Goal: Task Accomplishment & Management: Use online tool/utility

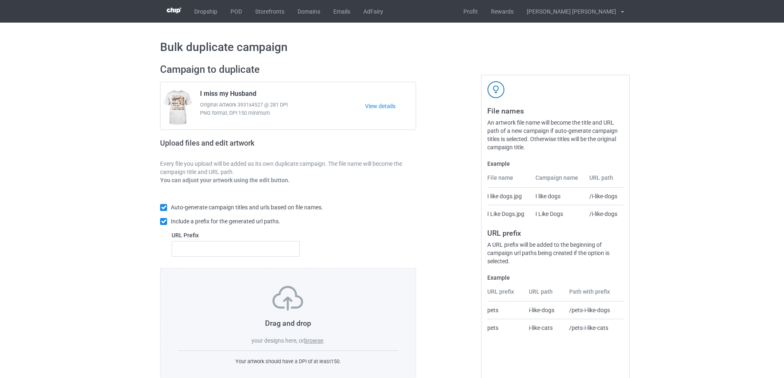
click at [314, 340] on label "browse" at bounding box center [313, 340] width 19 height 7
click at [0, 0] on input "browse" at bounding box center [0, 0] width 0 height 0
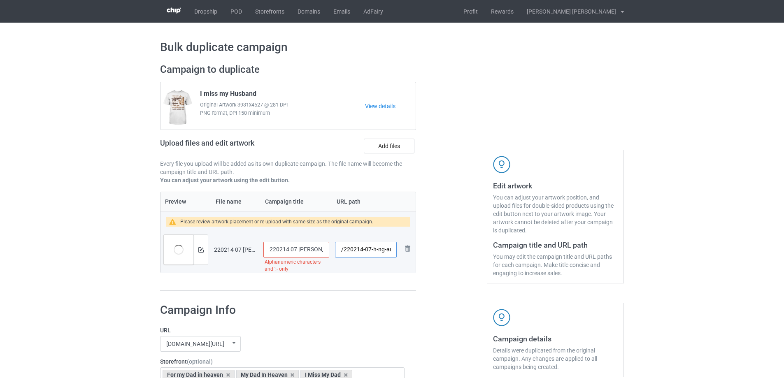
scroll to position [0, 4]
drag, startPoint x: 370, startPoint y: 252, endPoint x: 395, endPoint y: 254, distance: 24.8
click at [395, 254] on input "/220214-07-h-ng-anh" at bounding box center [366, 250] width 62 height 16
type input "/220214-07"
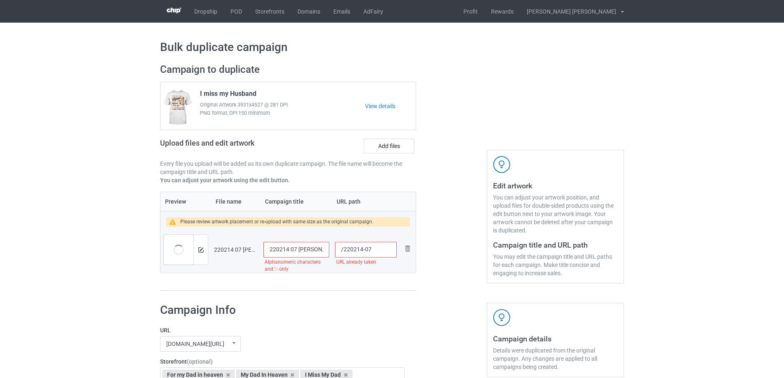
click at [309, 249] on input "220214 07 [PERSON_NAME]" at bounding box center [296, 250] width 66 height 16
drag, startPoint x: 263, startPoint y: 93, endPoint x: 187, endPoint y: 97, distance: 75.4
click at [187, 97] on div "I miss my Husband Original Artwork 3931x4527 @ 281 DPI PNG format, DPI 150 mini…" at bounding box center [287, 105] width 255 height 47
copy div "I miss my Husband"
click at [309, 253] on input "220214 07 [PERSON_NAME]" at bounding box center [296, 250] width 66 height 16
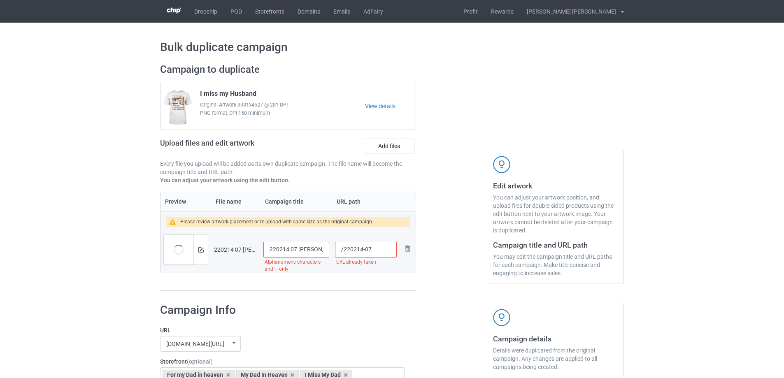
paste input "I miss my Husband"
type input "I miss my Husband"
drag, startPoint x: 368, startPoint y: 251, endPoint x: 377, endPoint y: 250, distance: 8.7
click at [377, 250] on input "/220214-07" at bounding box center [366, 250] width 62 height 16
click at [366, 250] on input "/220214-01" at bounding box center [366, 250] width 62 height 16
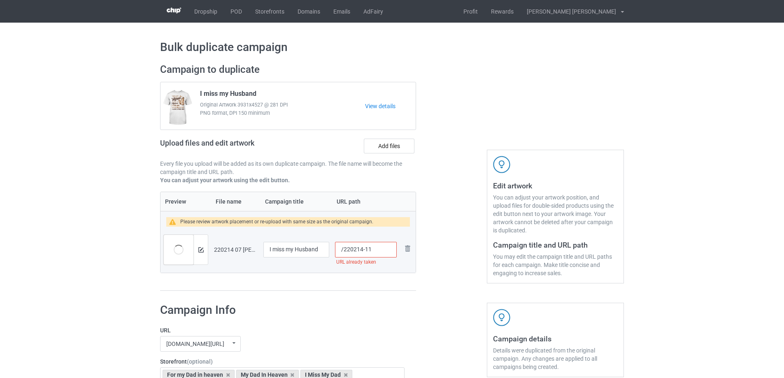
drag, startPoint x: 365, startPoint y: 251, endPoint x: 376, endPoint y: 251, distance: 11.5
click at [376, 251] on input "/220214-11" at bounding box center [366, 250] width 62 height 16
type input "/220214-h1"
click at [199, 250] on div at bounding box center [200, 250] width 14 height 30
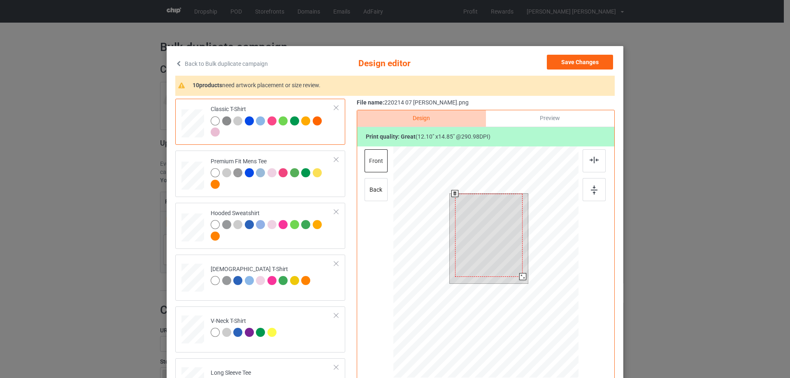
click at [519, 277] on div at bounding box center [522, 276] width 7 height 7
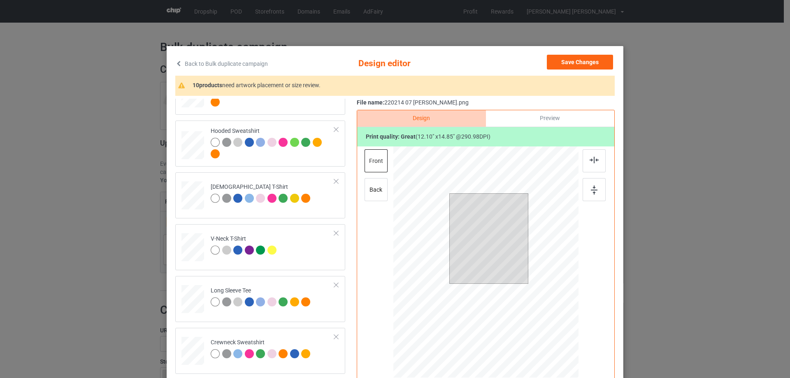
scroll to position [206, 0]
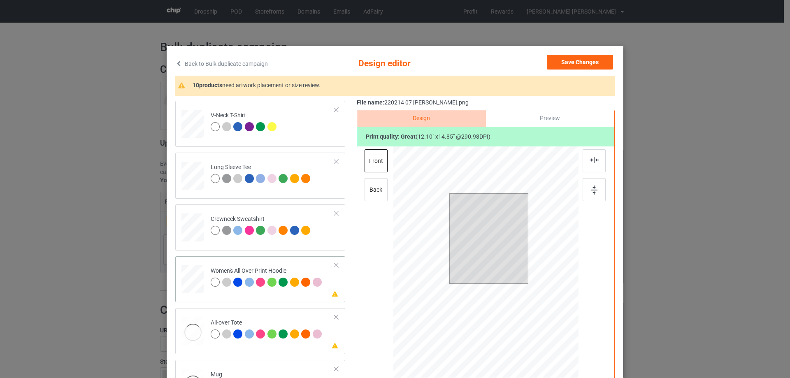
click at [190, 278] on div at bounding box center [192, 280] width 23 height 26
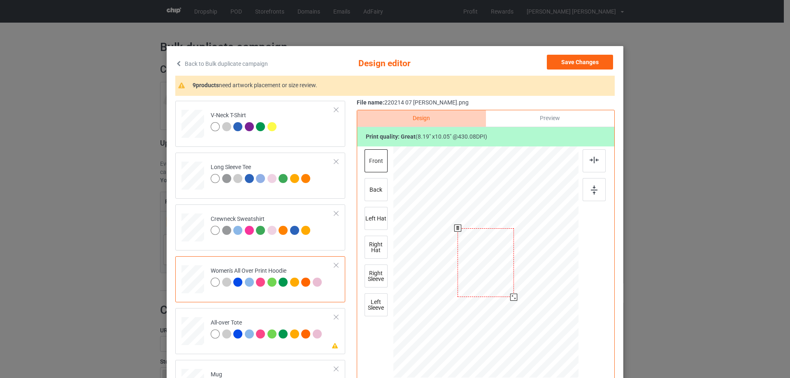
drag, startPoint x: 539, startPoint y: 332, endPoint x: 521, endPoint y: 288, distance: 47.8
click at [521, 288] on div at bounding box center [485, 262] width 185 height 209
drag, startPoint x: 504, startPoint y: 284, endPoint x: 502, endPoint y: 255, distance: 29.3
click at [502, 255] on div at bounding box center [484, 233] width 56 height 69
click at [515, 272] on div at bounding box center [514, 270] width 7 height 7
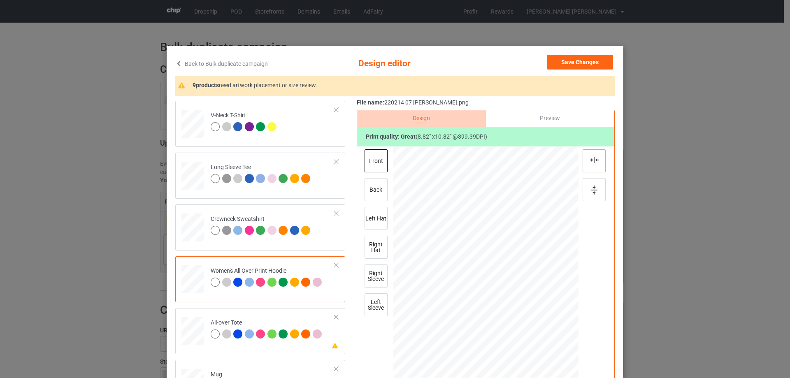
click at [595, 160] on img at bounding box center [594, 160] width 9 height 7
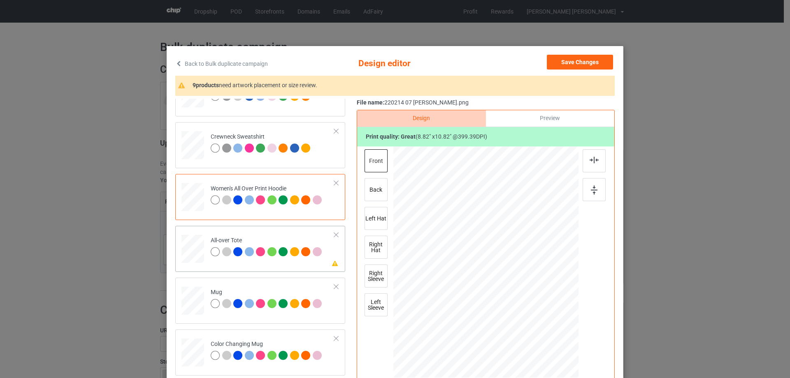
click at [183, 250] on div at bounding box center [192, 249] width 23 height 23
drag, startPoint x: 537, startPoint y: 329, endPoint x: 540, endPoint y: 333, distance: 5.3
click at [541, 333] on div at bounding box center [544, 334] width 7 height 7
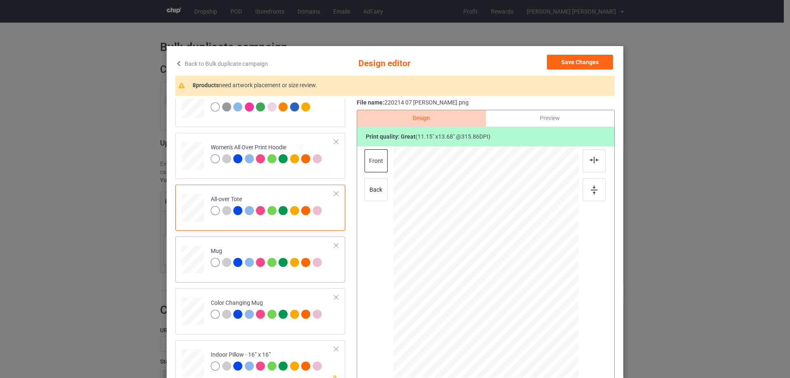
click at [195, 257] on div at bounding box center [192, 259] width 23 height 9
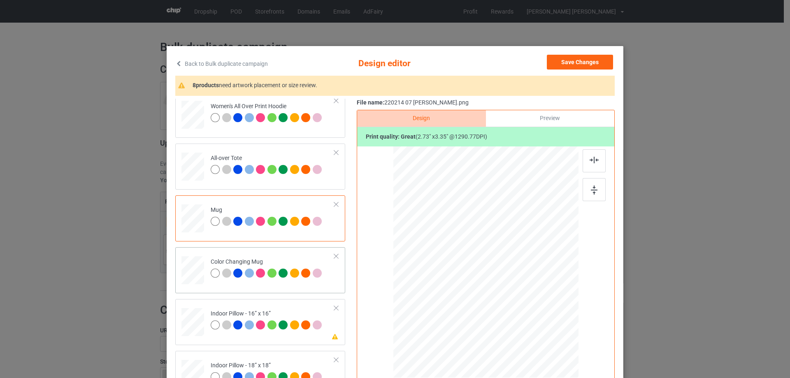
click at [197, 272] on div at bounding box center [192, 270] width 23 height 9
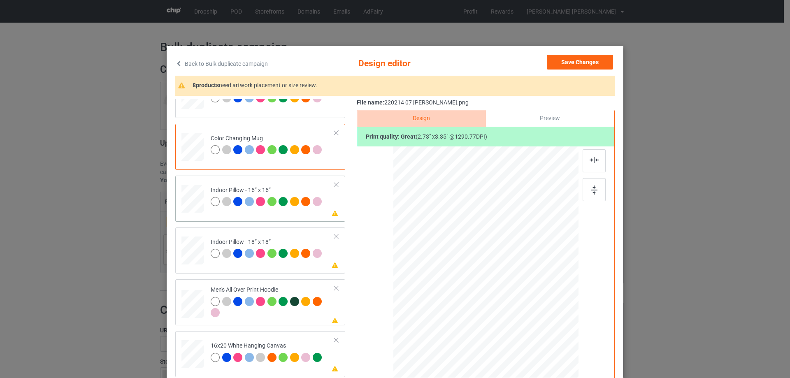
click at [190, 200] on div at bounding box center [192, 199] width 23 height 23
drag, startPoint x: 536, startPoint y: 330, endPoint x: 534, endPoint y: 324, distance: 6.5
click at [534, 324] on div at bounding box center [537, 325] width 7 height 7
click at [188, 252] on div at bounding box center [192, 251] width 23 height 23
click at [536, 327] on div at bounding box center [538, 326] width 7 height 7
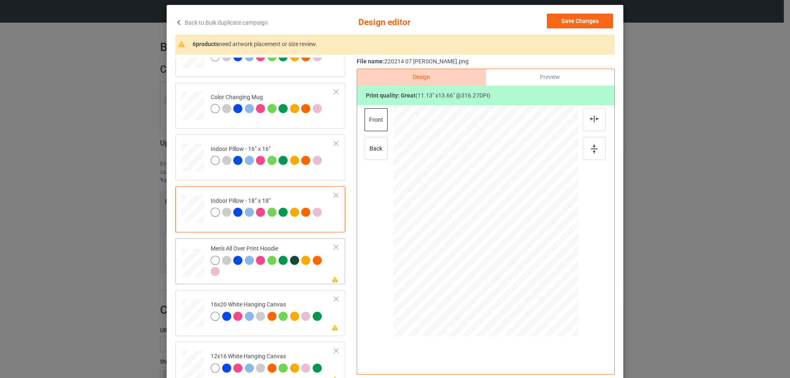
scroll to position [82, 0]
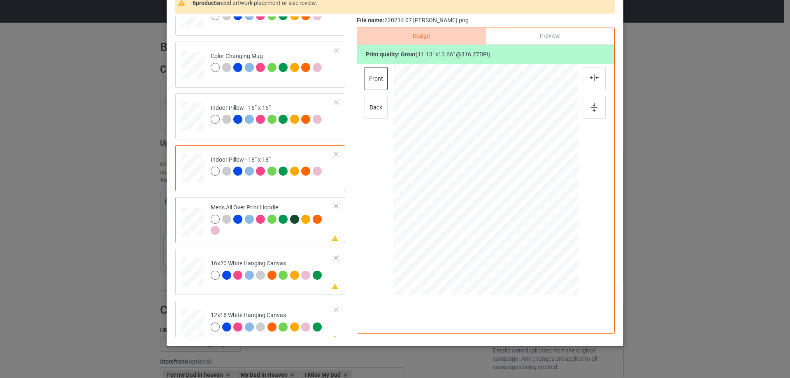
click at [193, 225] on div at bounding box center [192, 222] width 23 height 24
drag, startPoint x: 538, startPoint y: 251, endPoint x: 522, endPoint y: 208, distance: 45.7
click at [522, 208] on div at bounding box center [485, 179] width 185 height 197
drag, startPoint x: 481, startPoint y: 200, endPoint x: 482, endPoint y: 176, distance: 23.9
click at [482, 176] on div at bounding box center [487, 156] width 59 height 73
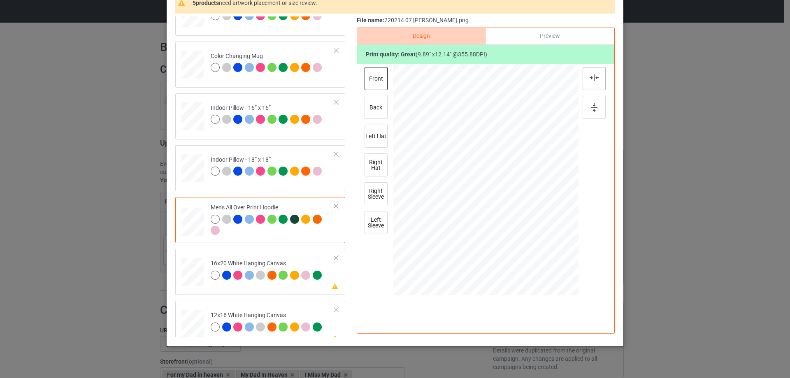
click at [592, 79] on img at bounding box center [594, 77] width 9 height 7
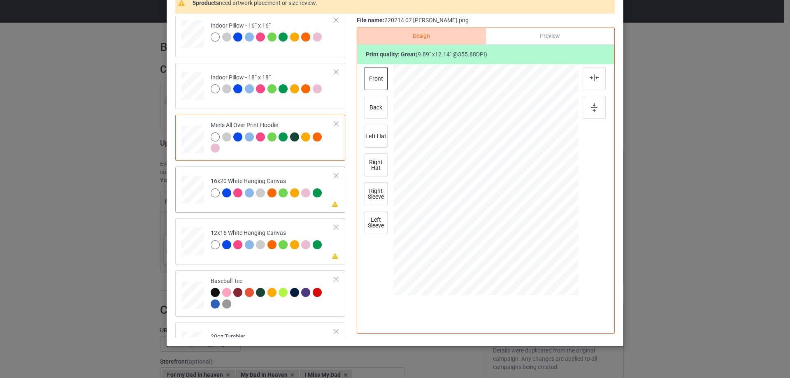
click at [187, 183] on div at bounding box center [192, 190] width 23 height 28
drag, startPoint x: 565, startPoint y: 281, endPoint x: 573, endPoint y: 291, distance: 12.0
click at [573, 291] on div at bounding box center [573, 287] width 7 height 7
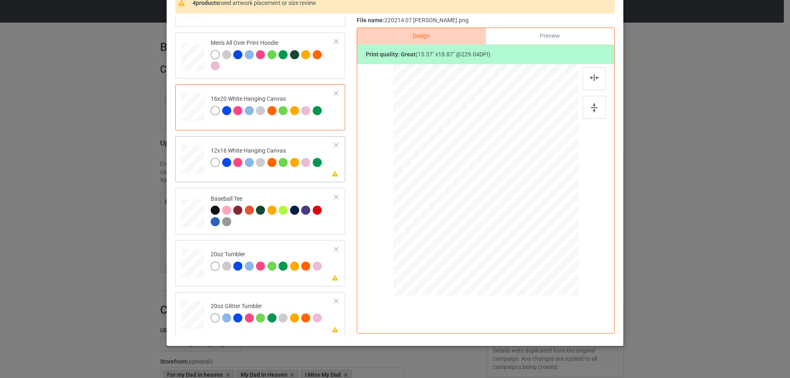
click at [188, 160] on div at bounding box center [192, 159] width 21 height 28
click at [563, 281] on div at bounding box center [566, 278] width 7 height 7
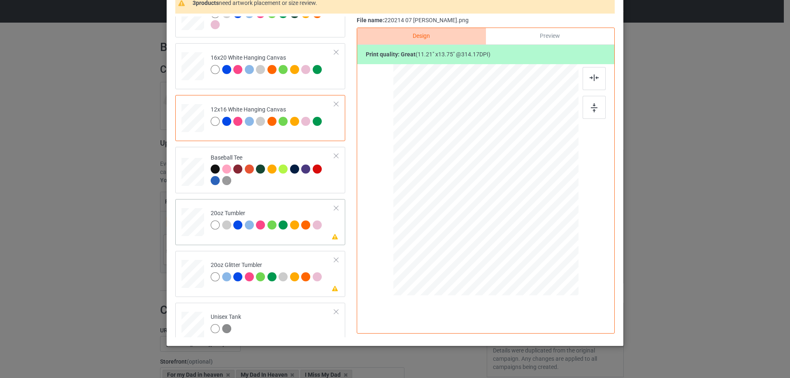
click at [194, 225] on div at bounding box center [192, 222] width 21 height 13
click at [471, 218] on div at bounding box center [474, 216] width 7 height 7
click at [454, 205] on div at bounding box center [444, 179] width 64 height 78
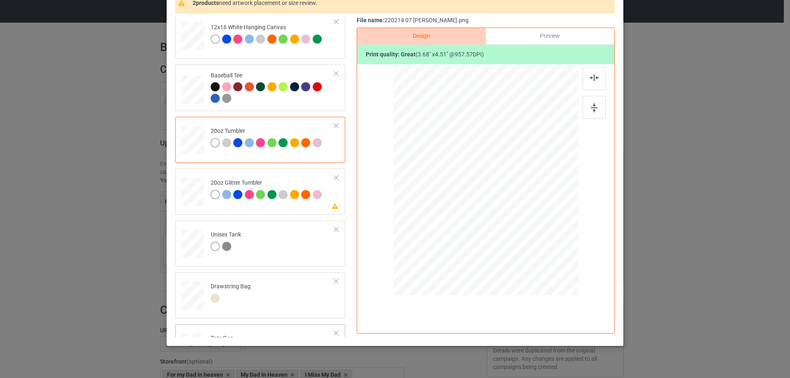
scroll to position [867, 0]
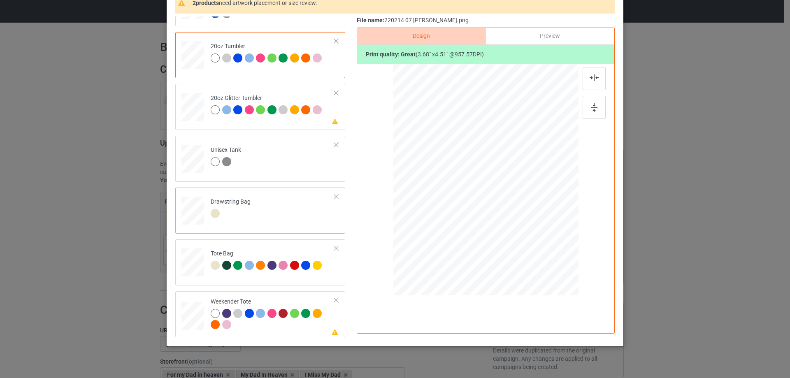
click at [188, 214] on div at bounding box center [192, 211] width 9 height 10
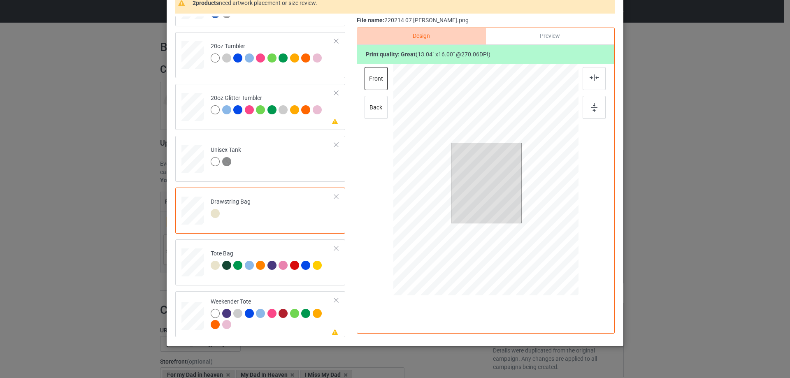
scroll to position [97, 0]
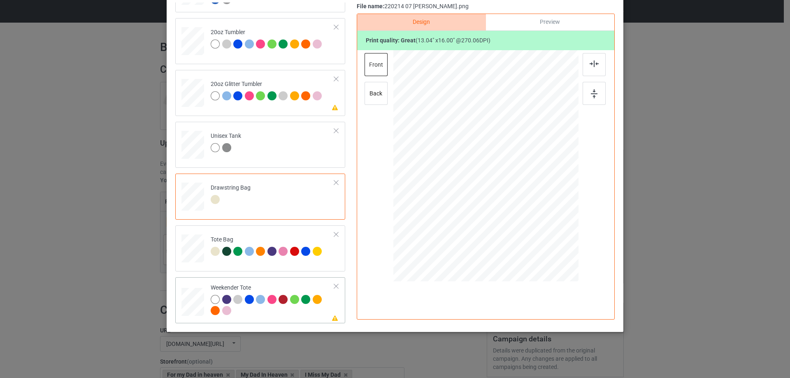
click at [195, 308] on div at bounding box center [192, 302] width 23 height 14
drag, startPoint x: 538, startPoint y: 235, endPoint x: 508, endPoint y: 199, distance: 47.1
click at [527, 202] on div at bounding box center [485, 166] width 184 height 119
click at [508, 195] on div at bounding box center [485, 162] width 71 height 87
click at [591, 68] on div at bounding box center [594, 64] width 23 height 23
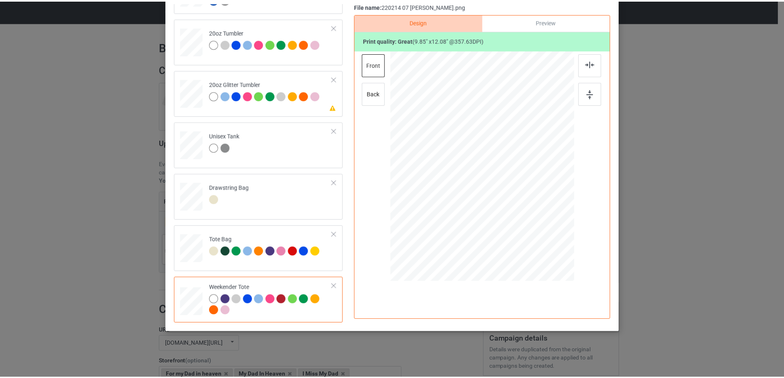
scroll to position [0, 0]
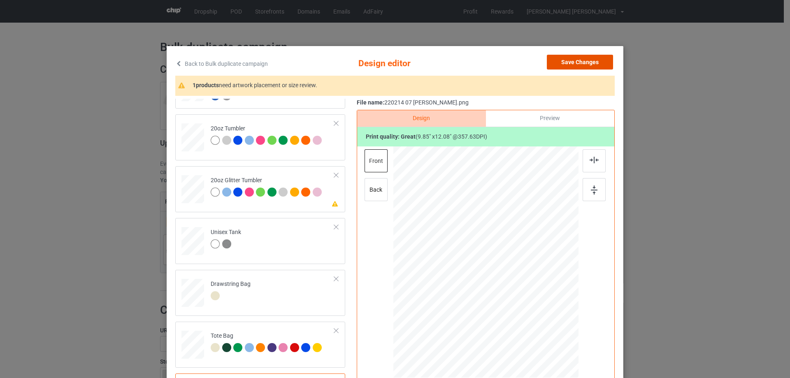
click at [581, 59] on button "Save Changes" at bounding box center [580, 62] width 66 height 15
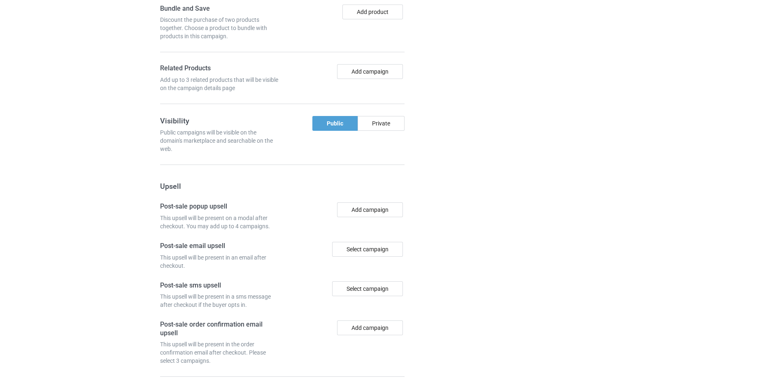
scroll to position [697, 0]
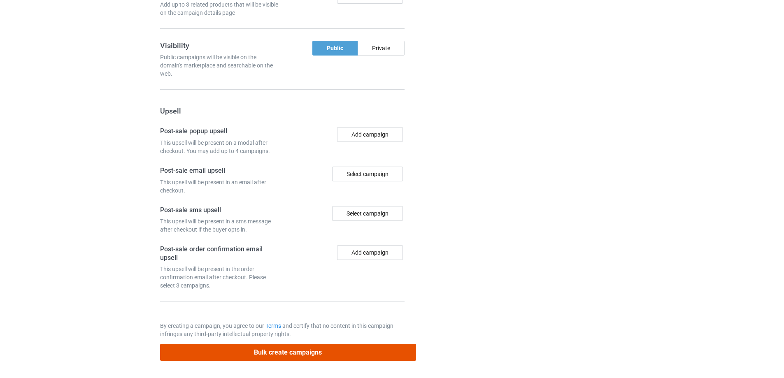
click at [336, 347] on button "Bulk create campaigns" at bounding box center [288, 352] width 256 height 17
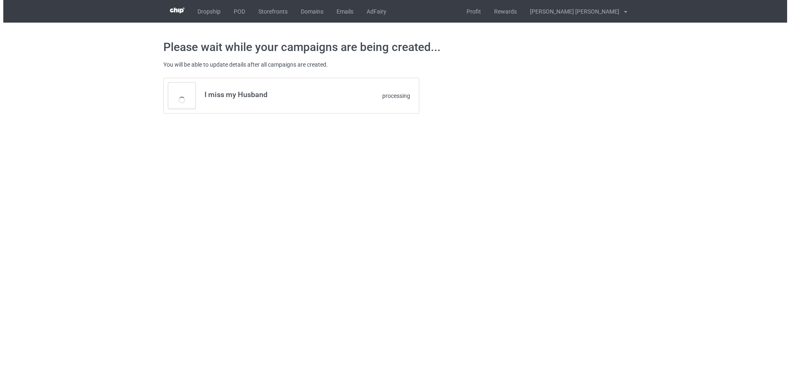
scroll to position [0, 0]
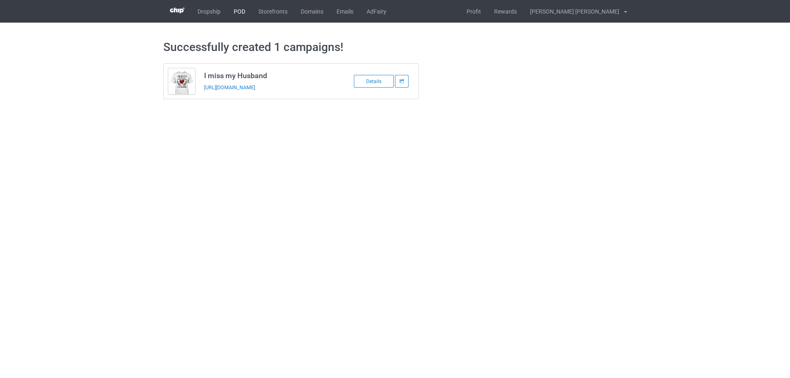
click at [231, 12] on link "POD" at bounding box center [239, 11] width 25 height 23
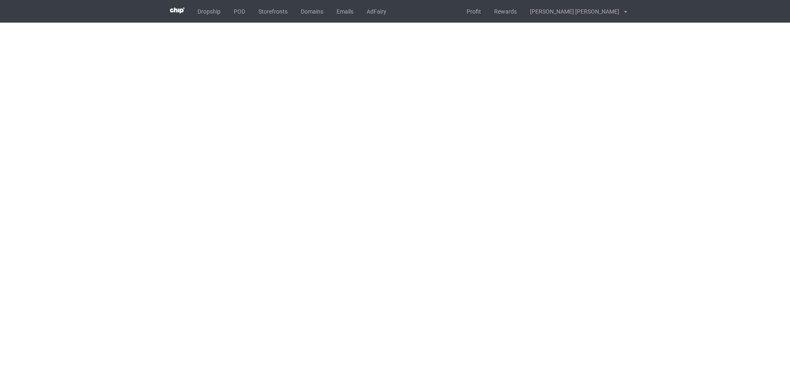
click at [535, 137] on body "Dropship POD Storefronts Domains Emails AdFairy Profit Rewards [PERSON_NAME] [P…" at bounding box center [395, 189] width 790 height 378
click at [699, 161] on body "Dropship POD Storefronts Domains Emails AdFairy Profit Rewards [PERSON_NAME] [P…" at bounding box center [395, 189] width 790 height 378
click at [699, 161] on body "Dropship POD Storefronts Domains Emails AdFairy Profit Rewards Nguyen huu tuyen…" at bounding box center [395, 189] width 790 height 378
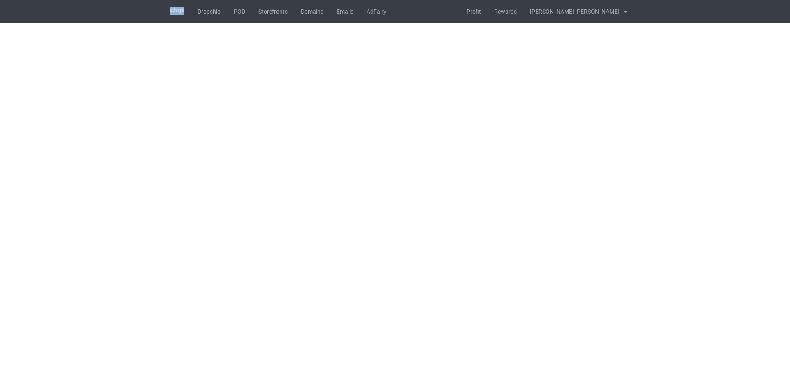
click at [693, 167] on body "Dropship POD Storefronts Domains Emails AdFairy Profit Rewards Nguyen huu tuyen…" at bounding box center [395, 189] width 790 height 378
click at [695, 167] on body "Dropship POD Storefronts Domains Emails AdFairy Profit Rewards Nguyen huu tuyen…" at bounding box center [395, 189] width 790 height 378
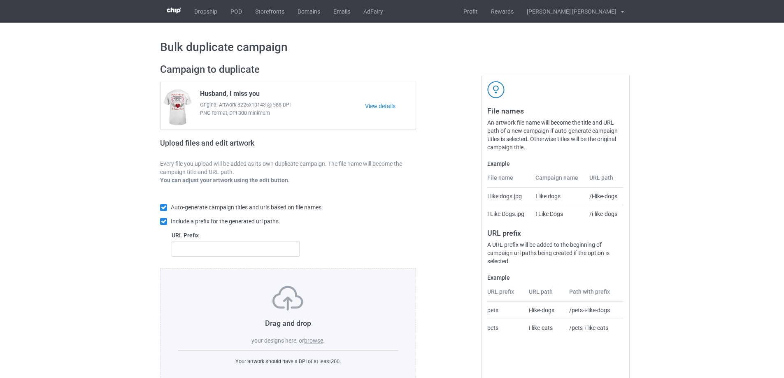
click at [316, 342] on label "browse" at bounding box center [313, 340] width 19 height 7
click at [0, 0] on input "browse" at bounding box center [0, 0] width 0 height 0
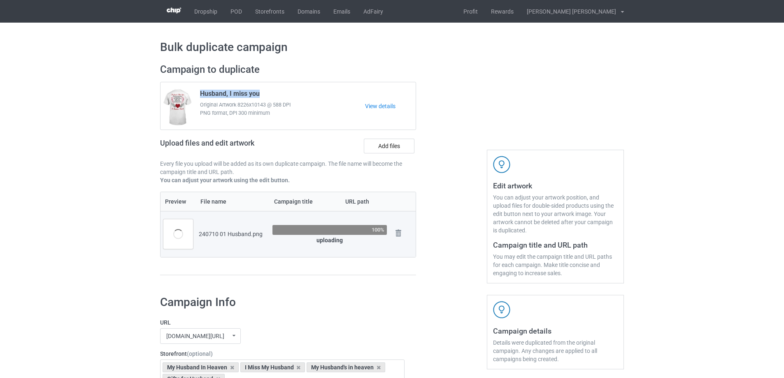
drag, startPoint x: 267, startPoint y: 95, endPoint x: 199, endPoint y: 91, distance: 68.4
click at [199, 91] on div "Husband, I miss you Original Artwork 8226x10143 @ 588 DPI PNG format, DPI 300 m…" at bounding box center [279, 106] width 171 height 39
copy span "Husband, I miss you"
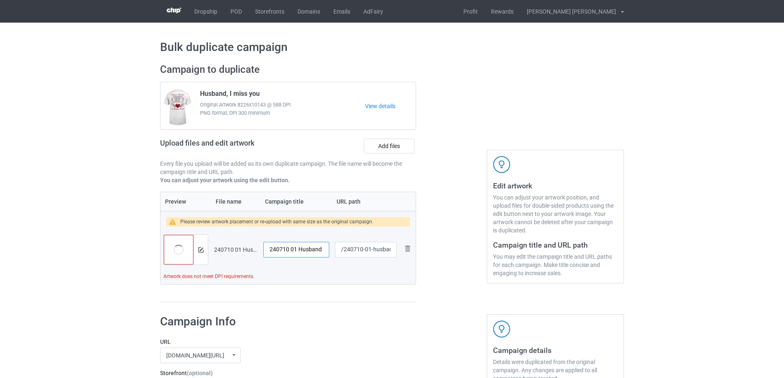
click at [319, 250] on input "240710 01 Husband" at bounding box center [296, 250] width 66 height 16
paste input "Husband, I miss you"
type input "Husband, I miss you"
drag, startPoint x: 370, startPoint y: 251, endPoint x: 392, endPoint y: 251, distance: 21.8
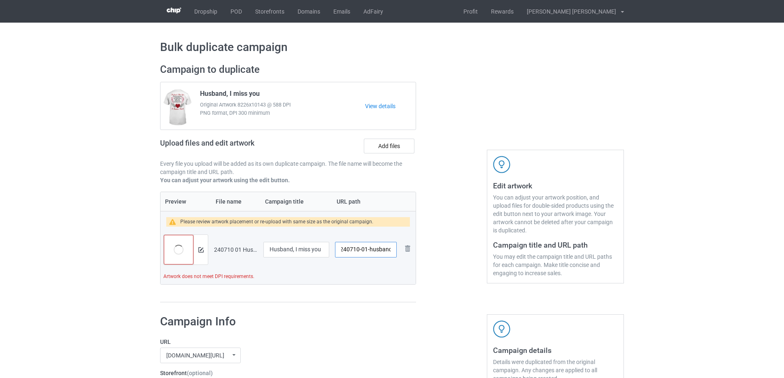
click at [392, 251] on input "/240710-01-husband" at bounding box center [366, 250] width 62 height 16
type input "/240710-01"
click at [205, 253] on div at bounding box center [200, 250] width 14 height 30
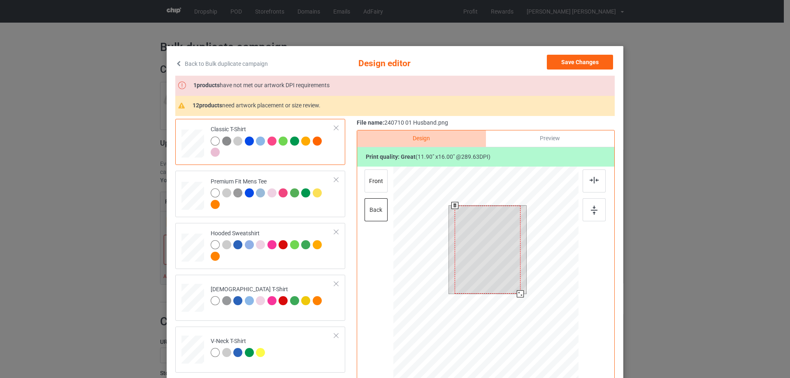
click at [455, 271] on div at bounding box center [488, 250] width 66 height 88
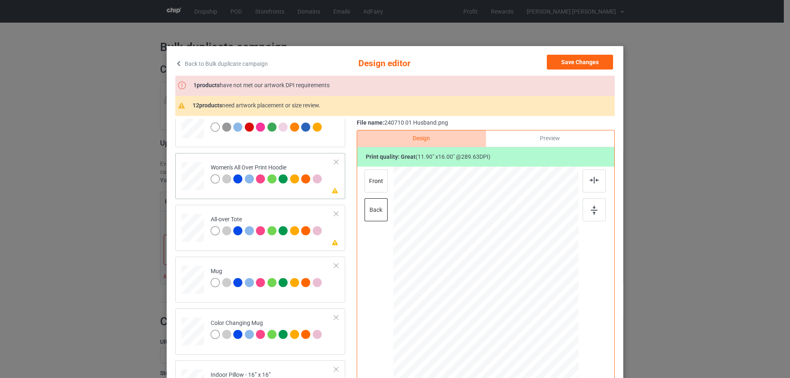
scroll to position [247, 0]
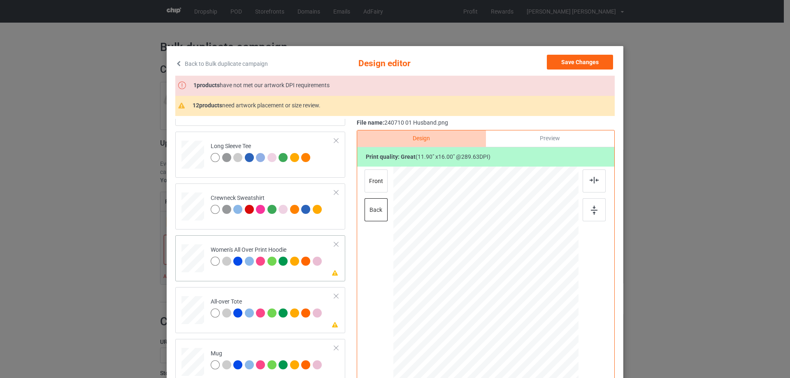
click at [195, 254] on div at bounding box center [192, 259] width 23 height 26
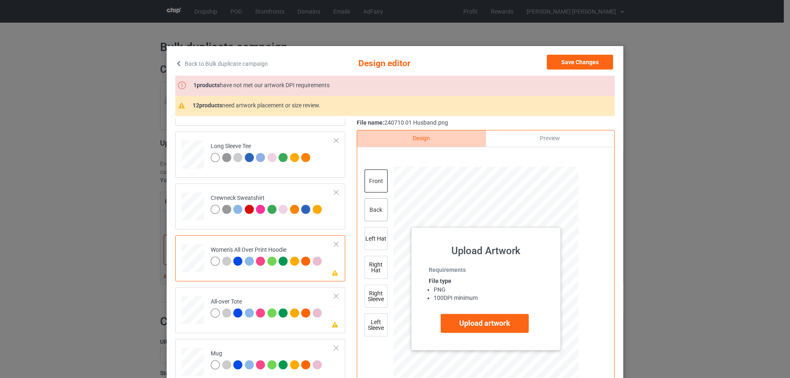
click at [378, 212] on div "back" at bounding box center [376, 209] width 23 height 23
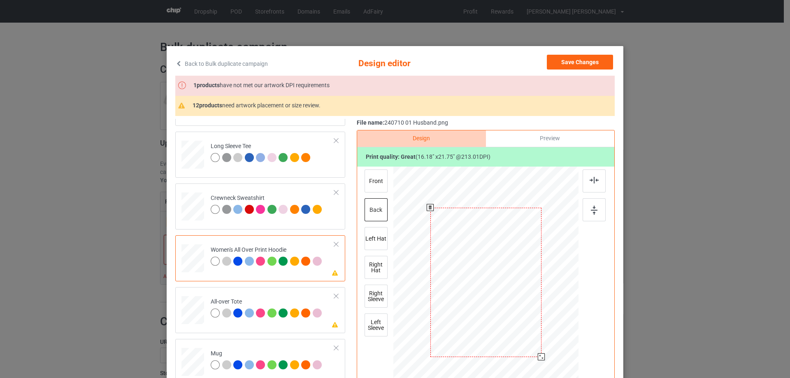
click at [488, 278] on div at bounding box center [485, 282] width 111 height 149
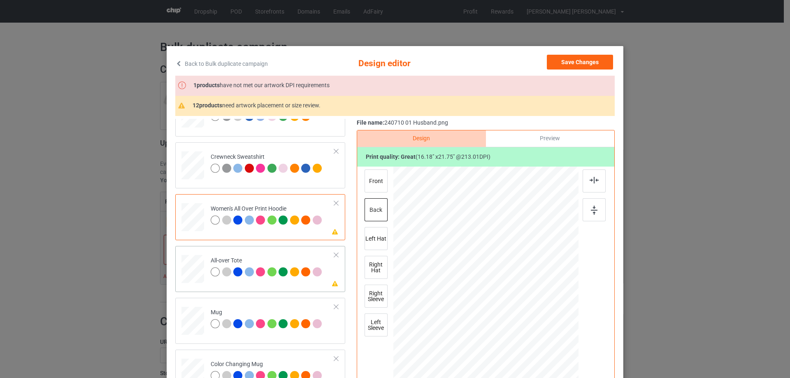
click at [189, 274] on div at bounding box center [192, 269] width 23 height 23
click at [538, 355] on div at bounding box center [539, 354] width 7 height 7
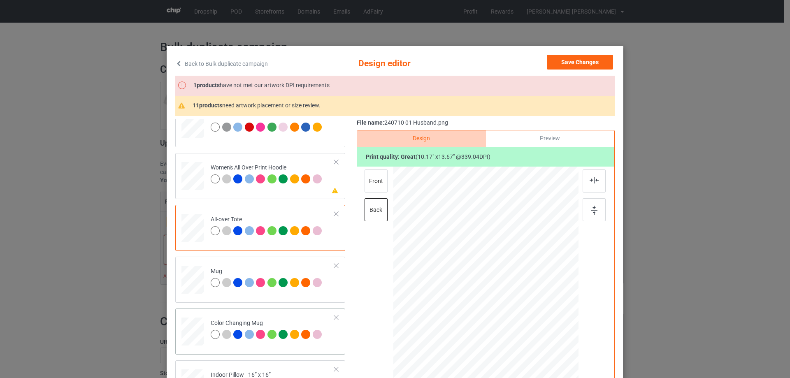
scroll to position [370, 0]
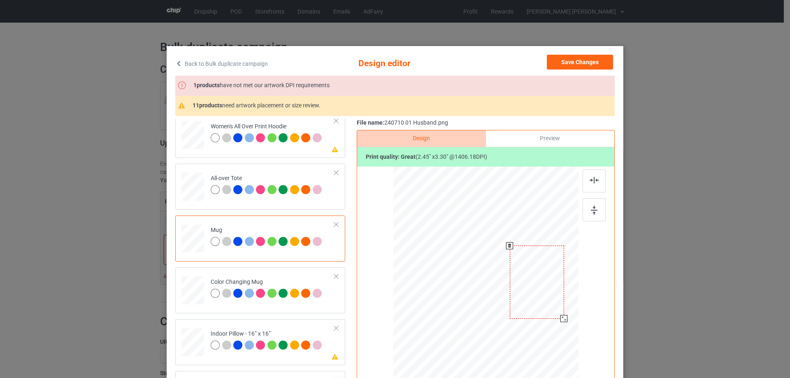
click at [560, 318] on div at bounding box center [563, 318] width 7 height 7
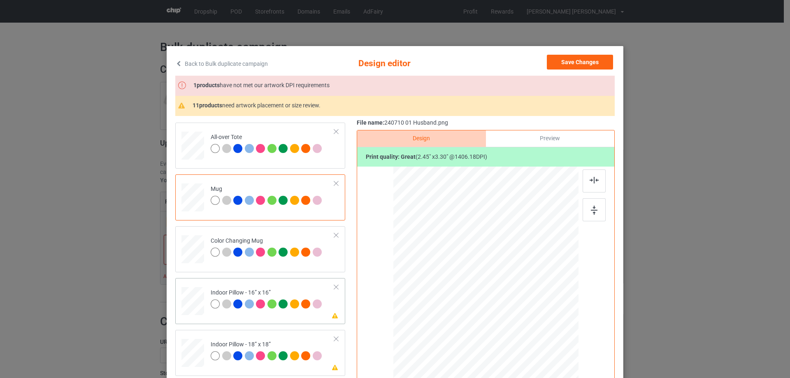
click at [189, 298] on div at bounding box center [192, 301] width 23 height 23
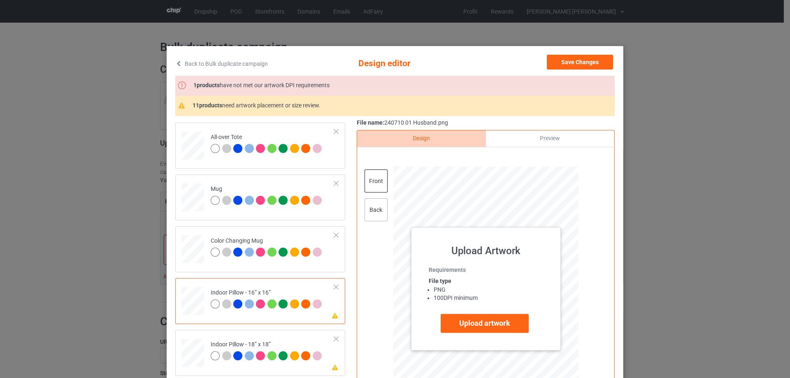
click at [373, 210] on div "back" at bounding box center [376, 209] width 23 height 23
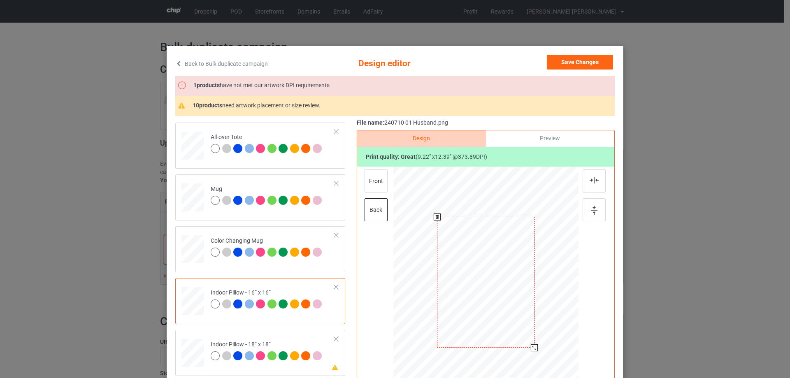
drag, startPoint x: 538, startPoint y: 356, endPoint x: 533, endPoint y: 346, distance: 11.4
click at [533, 346] on div at bounding box center [534, 347] width 7 height 7
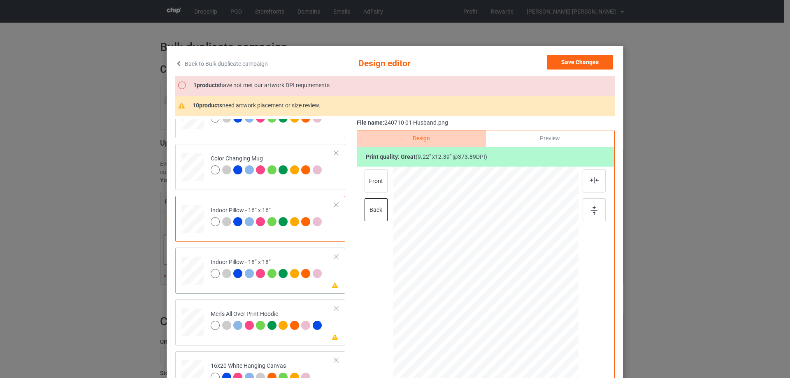
click at [193, 273] on div at bounding box center [192, 271] width 23 height 23
drag, startPoint x: 539, startPoint y: 358, endPoint x: 535, endPoint y: 348, distance: 10.5
click at [535, 348] on div at bounding box center [535, 348] width 7 height 7
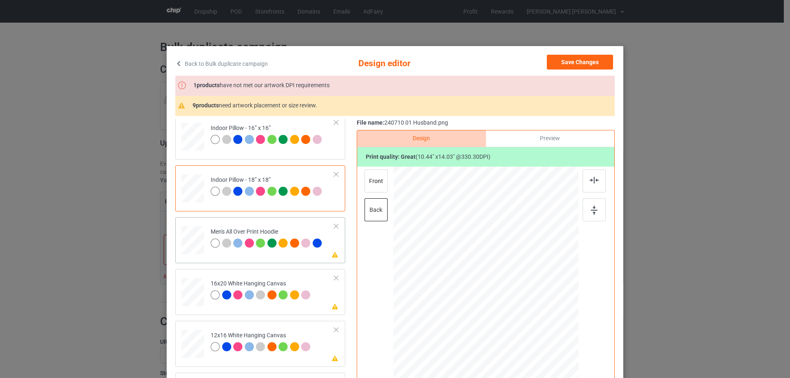
click at [184, 230] on div at bounding box center [192, 240] width 23 height 24
drag, startPoint x: 540, startPoint y: 358, endPoint x: 536, endPoint y: 352, distance: 6.6
click at [536, 352] on div at bounding box center [537, 352] width 7 height 7
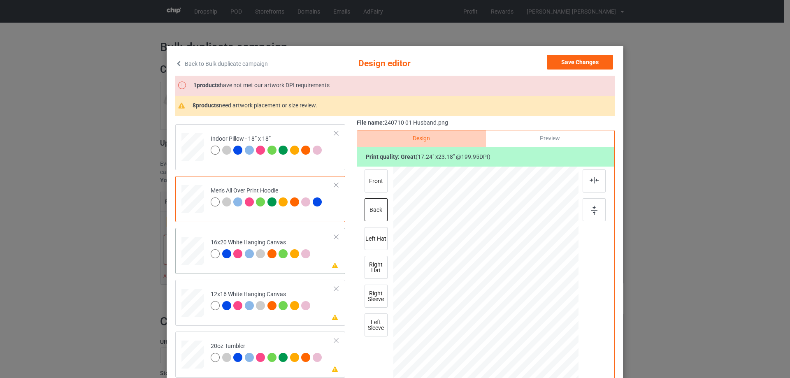
click at [196, 249] on div at bounding box center [192, 251] width 23 height 28
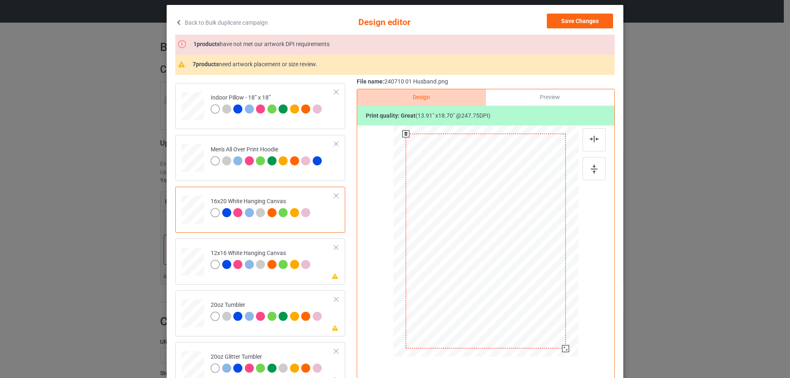
drag, startPoint x: 561, startPoint y: 344, endPoint x: 565, endPoint y: 346, distance: 4.6
click at [565, 346] on div at bounding box center [565, 348] width 7 height 7
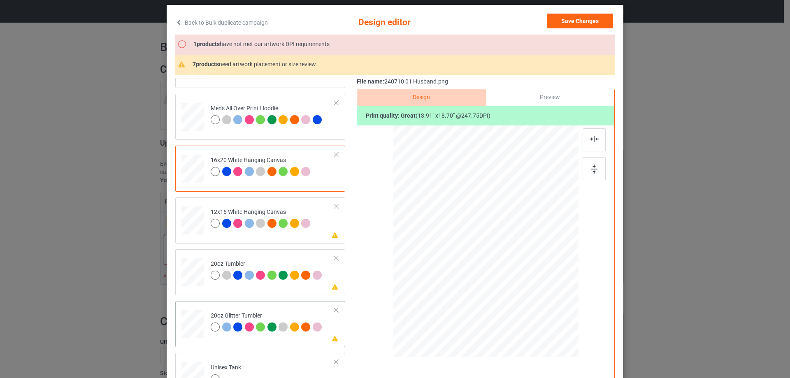
scroll to position [700, 0]
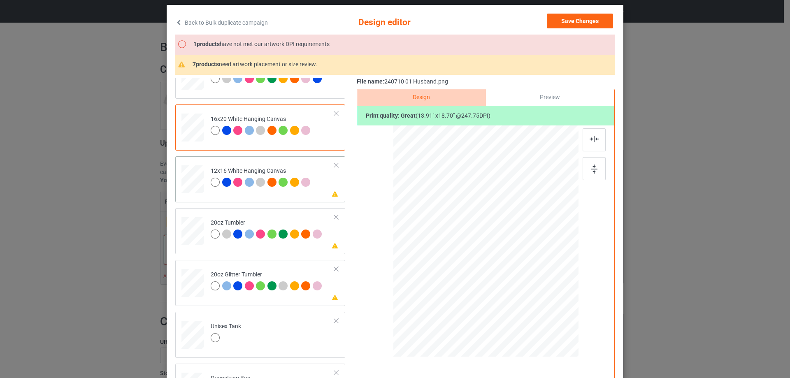
click at [192, 186] on div at bounding box center [192, 179] width 21 height 28
drag, startPoint x: 553, startPoint y: 339, endPoint x: 562, endPoint y: 350, distance: 13.8
click at [562, 350] on div at bounding box center [565, 348] width 7 height 7
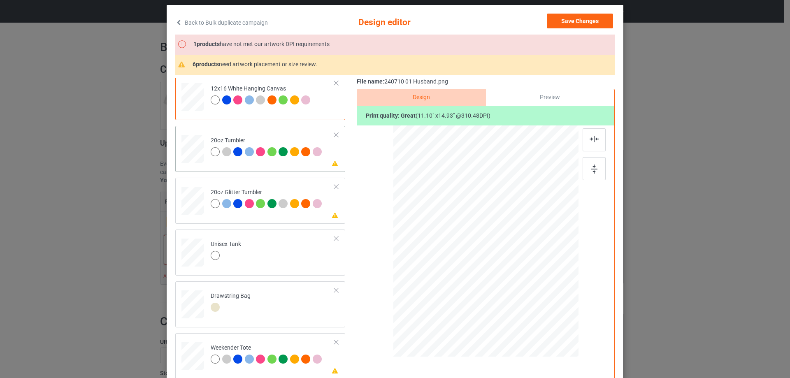
click at [186, 149] on div at bounding box center [192, 149] width 21 height 13
click at [471, 284] on div at bounding box center [474, 283] width 7 height 7
click at [197, 199] on div at bounding box center [192, 201] width 21 height 18
click at [472, 275] on div at bounding box center [475, 275] width 7 height 7
click at [452, 263] on div at bounding box center [445, 232] width 66 height 88
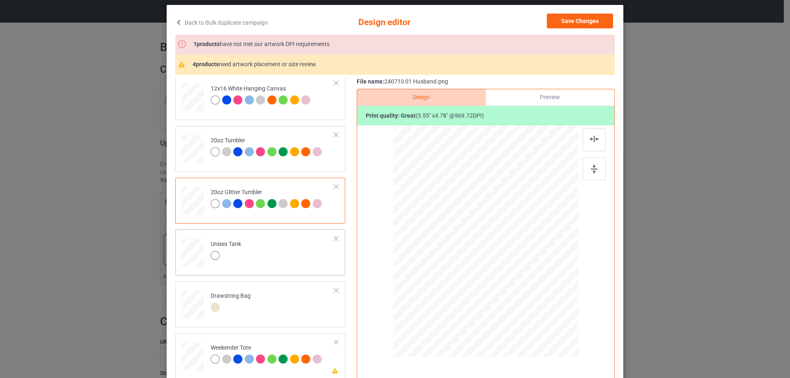
scroll to position [864, 0]
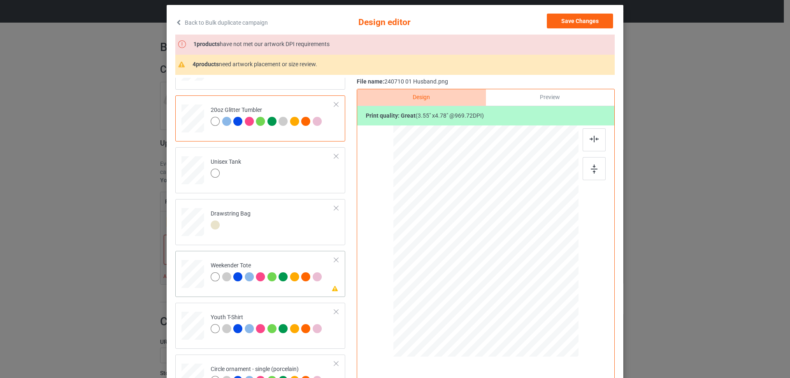
click at [194, 268] on div at bounding box center [192, 274] width 23 height 14
drag, startPoint x: 540, startPoint y: 316, endPoint x: 521, endPoint y: 281, distance: 39.8
click at [521, 281] on div at bounding box center [485, 241] width 184 height 119
click at [491, 268] on div at bounding box center [485, 238] width 65 height 87
click at [592, 140] on img at bounding box center [594, 139] width 9 height 7
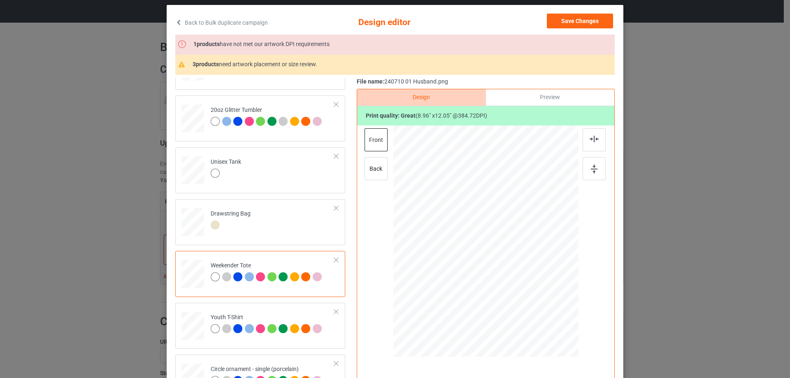
scroll to position [970, 0]
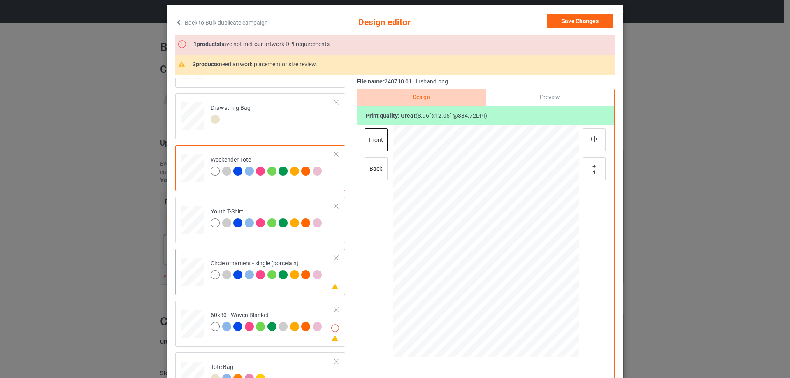
click at [197, 279] on div at bounding box center [192, 272] width 23 height 23
click at [534, 313] on div at bounding box center [535, 313] width 7 height 7
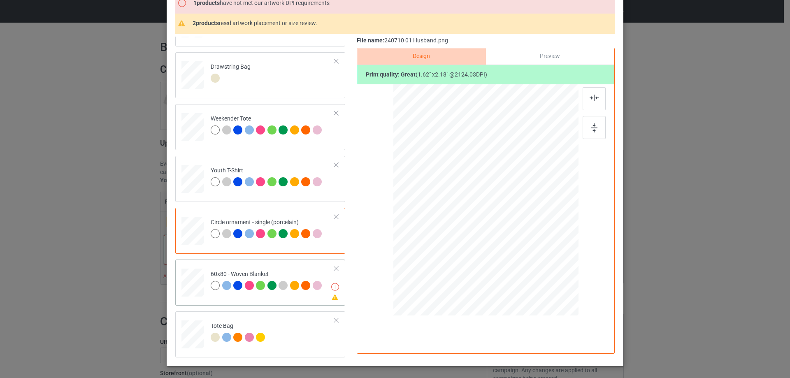
click at [194, 281] on div at bounding box center [193, 283] width 21 height 28
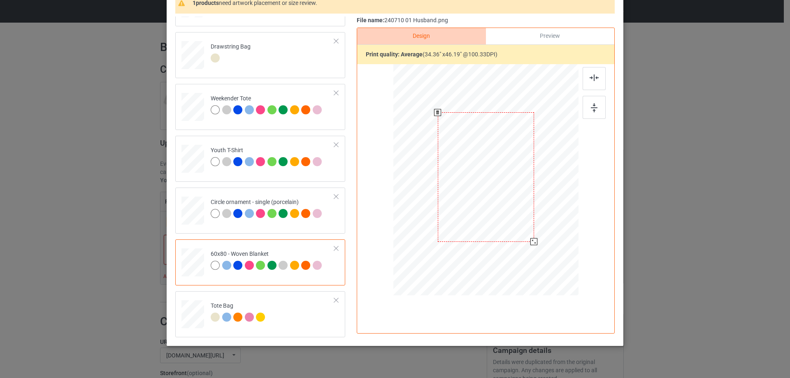
scroll to position [62, 0]
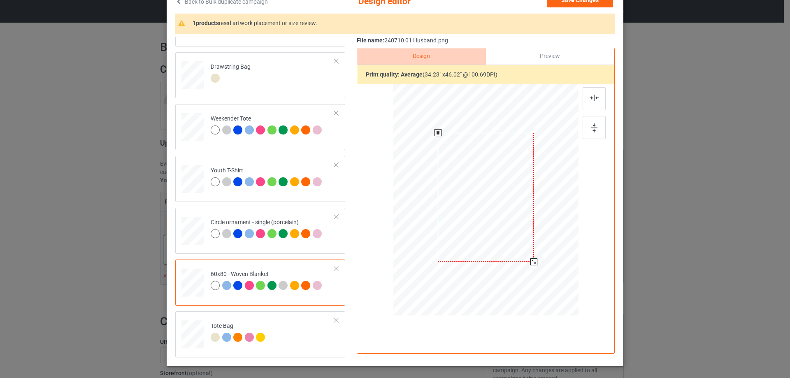
drag, startPoint x: 551, startPoint y: 288, endPoint x: 540, endPoint y: 256, distance: 34.2
click at [540, 256] on div at bounding box center [486, 200] width 168 height 224
drag, startPoint x: 507, startPoint y: 233, endPoint x: 506, endPoint y: 223, distance: 10.0
click at [506, 223] on div at bounding box center [485, 180] width 96 height 129
click at [595, 95] on img at bounding box center [594, 98] width 9 height 7
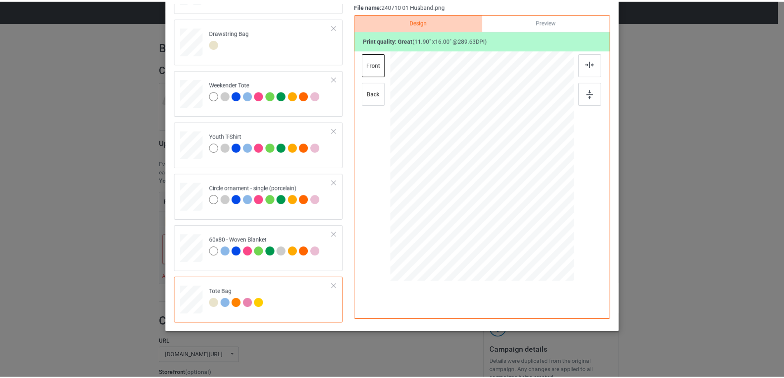
scroll to position [0, 0]
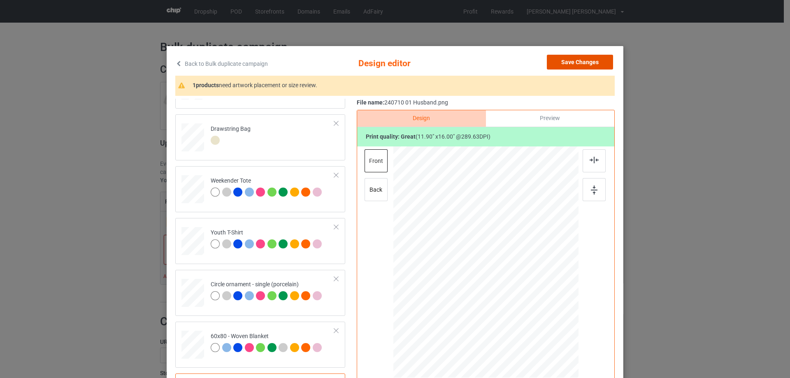
click at [583, 66] on button "Save Changes" at bounding box center [580, 62] width 66 height 15
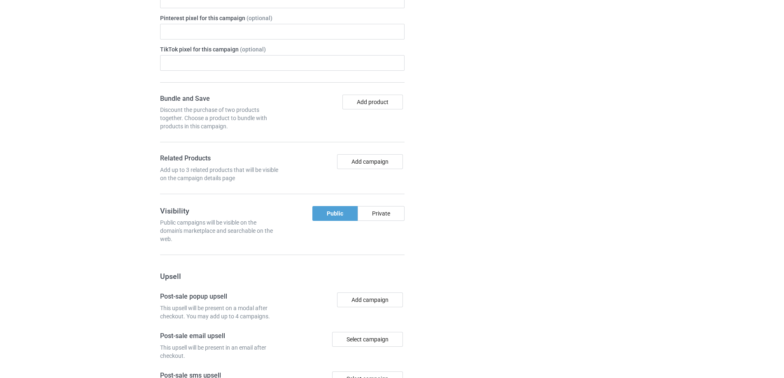
scroll to position [697, 0]
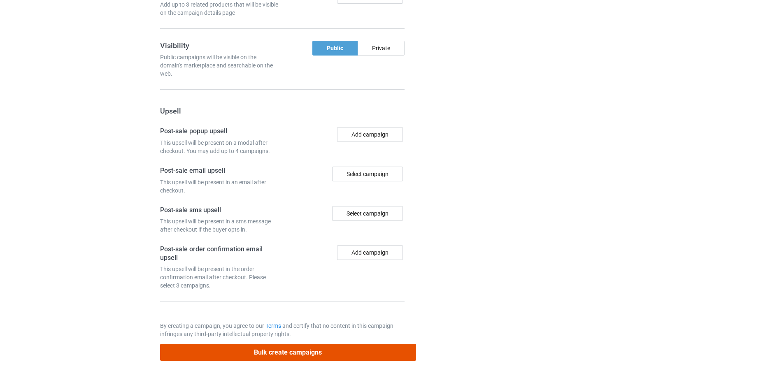
click at [332, 349] on button "Bulk create campaigns" at bounding box center [288, 352] width 256 height 17
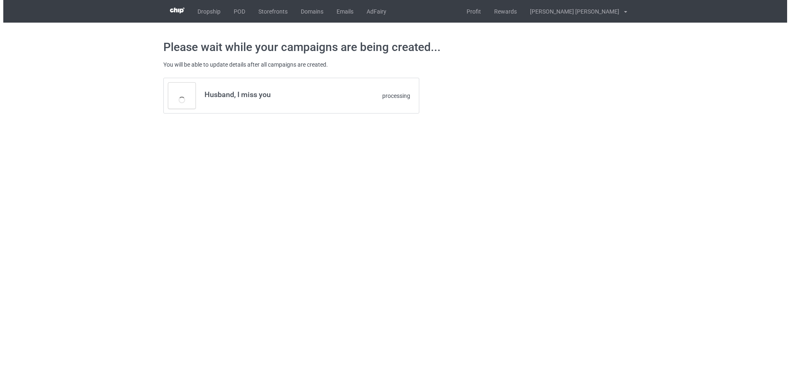
scroll to position [0, 0]
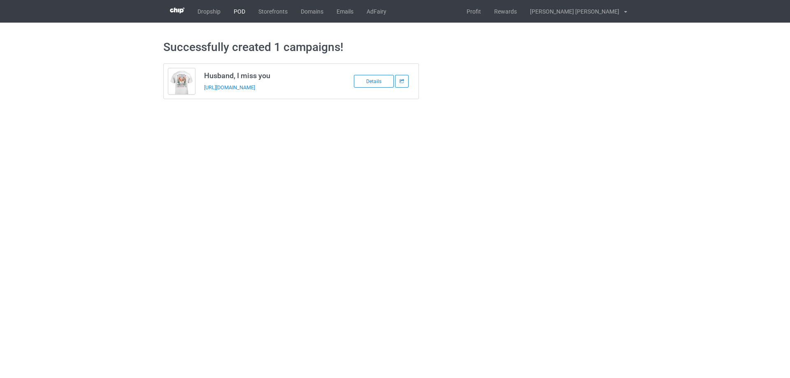
click at [239, 9] on link "POD" at bounding box center [239, 11] width 25 height 23
